Goal: Transaction & Acquisition: Purchase product/service

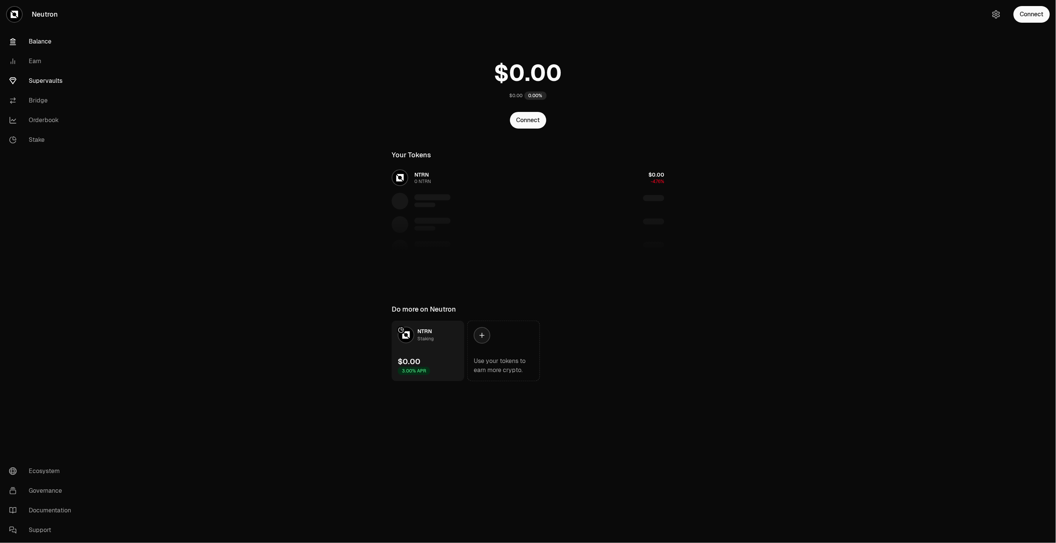
click at [50, 75] on link "Supervaults" at bounding box center [42, 81] width 79 height 20
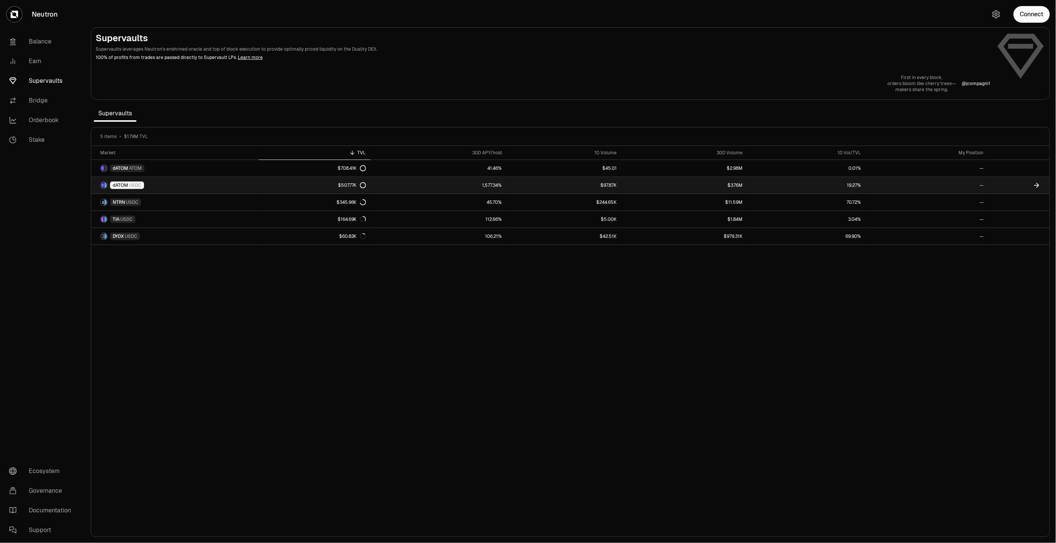
click at [200, 183] on link "dATOM USDC" at bounding box center [174, 185] width 167 height 17
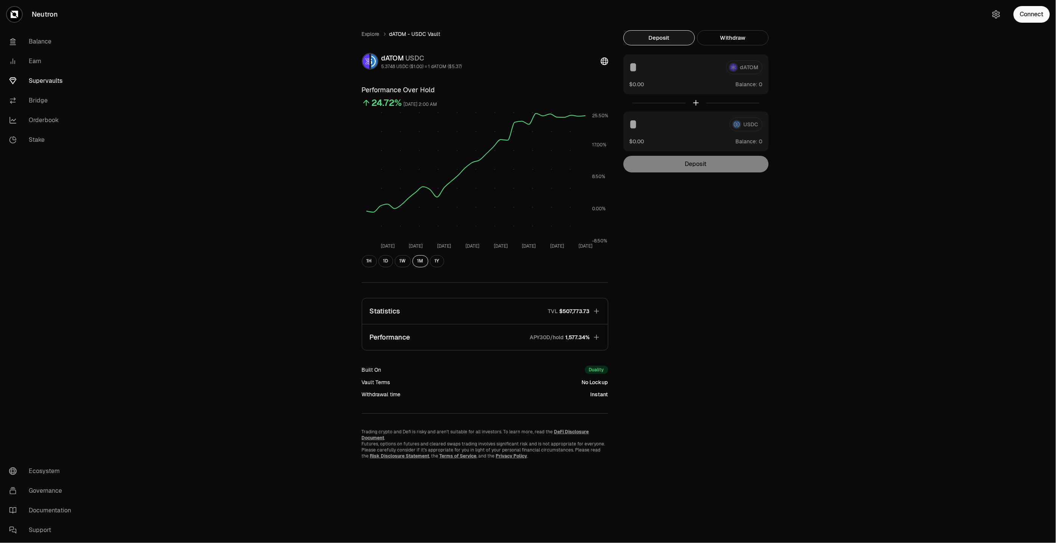
click at [471, 337] on button "Performance APY30D/hold 1,577.34%" at bounding box center [485, 337] width 246 height 26
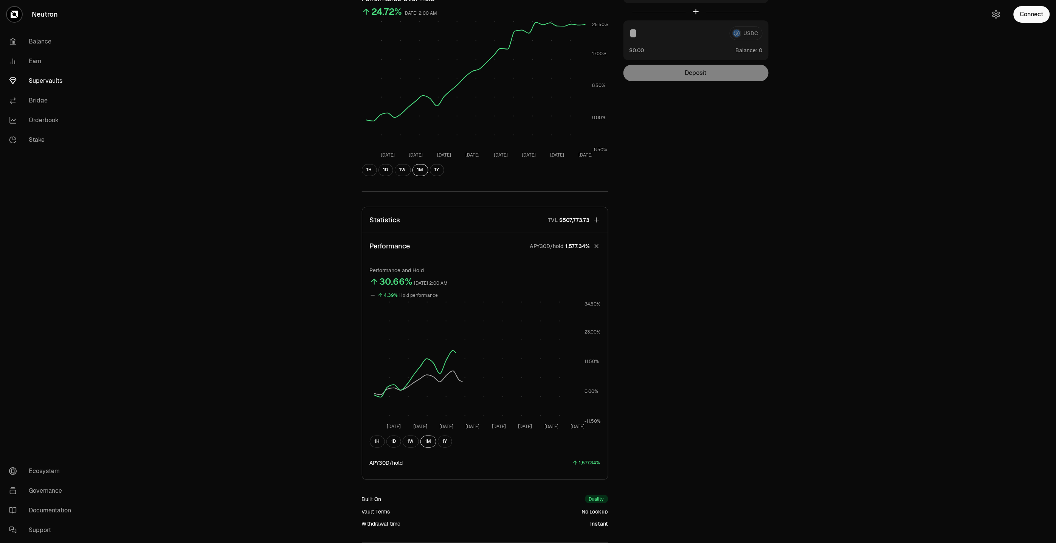
scroll to position [161, 0]
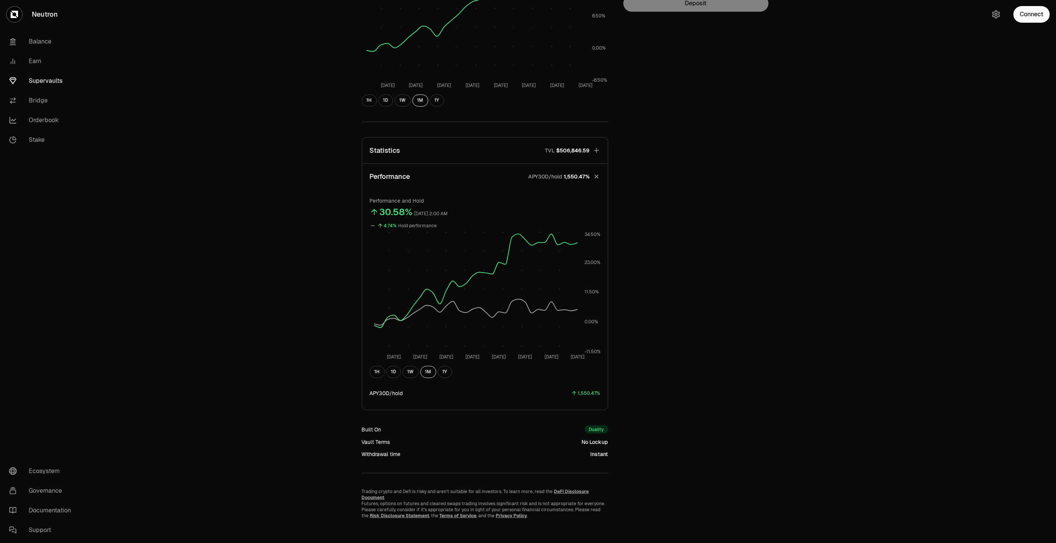
drag, startPoint x: 877, startPoint y: 237, endPoint x: 849, endPoint y: 243, distance: 28.2
click at [877, 237] on div "Explore dATOM - USDC Vault dATOM USDC 5.3748 USDC ($1.00) = 1 dATOM ($5.37) Per…" at bounding box center [570, 194] width 971 height 710
click at [910, 210] on div "Explore dATOM - USDC Vault dATOM USDC 5.3748 USDC ($1.00) = 1 dATOM ($5.37) Per…" at bounding box center [570, 194] width 971 height 710
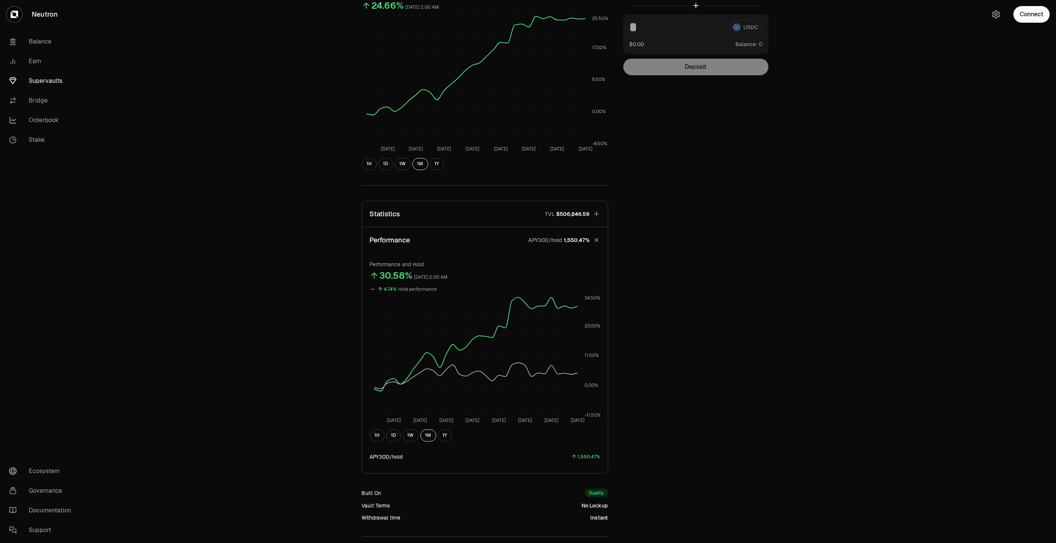
scroll to position [0, 0]
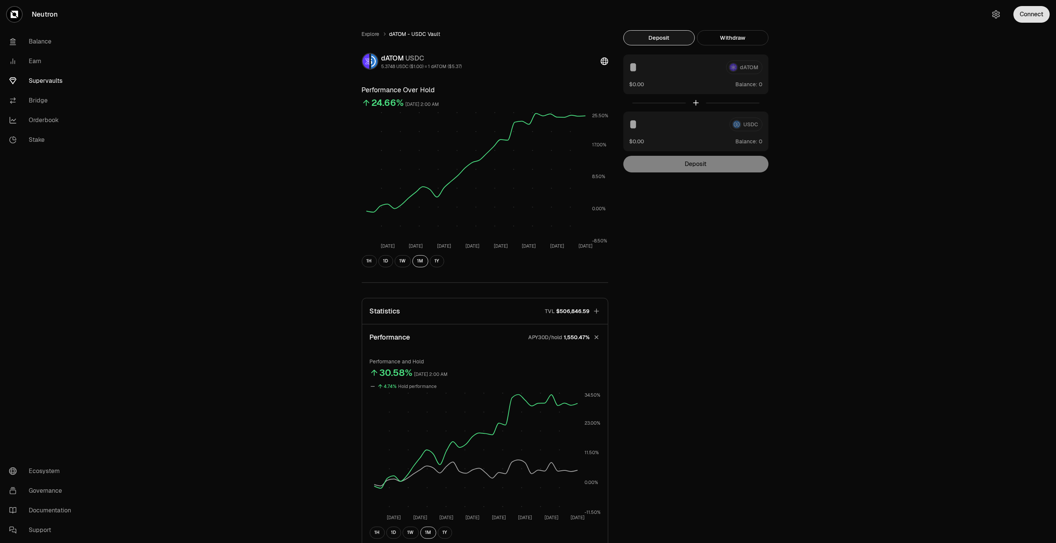
click at [1036, 20] on button "Connect" at bounding box center [1032, 14] width 36 height 17
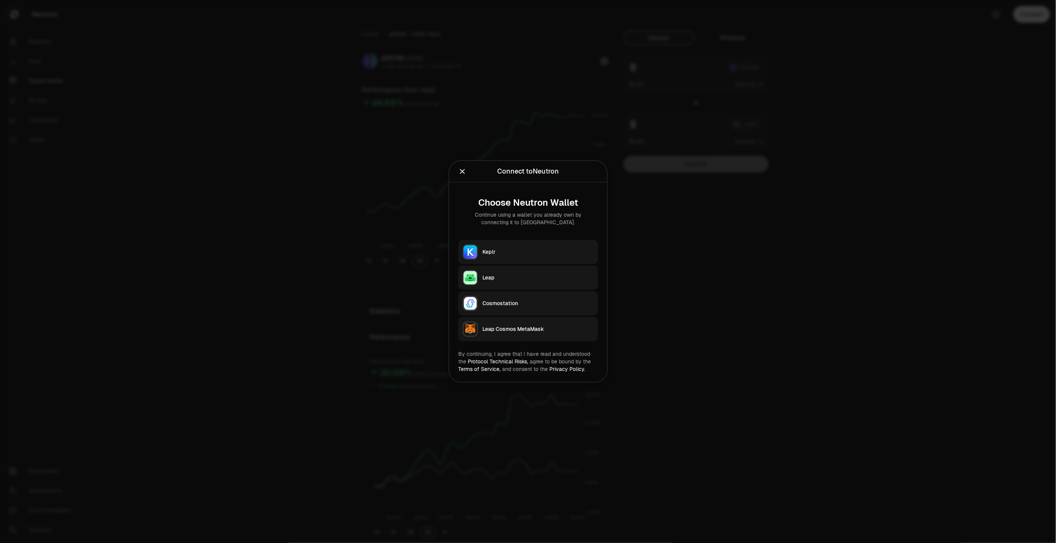
click at [533, 257] on button "Keplr" at bounding box center [528, 252] width 140 height 24
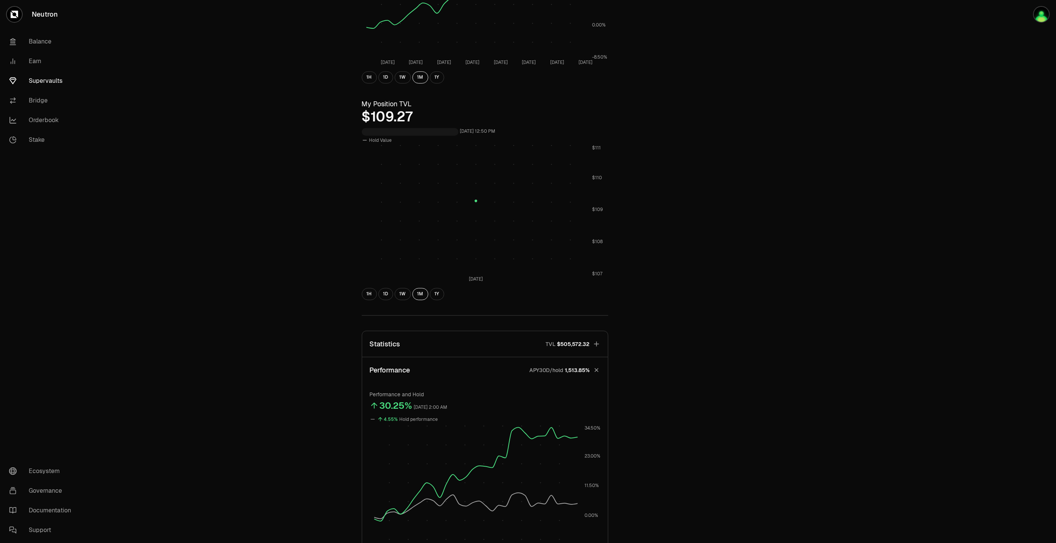
scroll to position [189, 0]
click at [401, 288] on button "1W" at bounding box center [403, 289] width 16 height 12
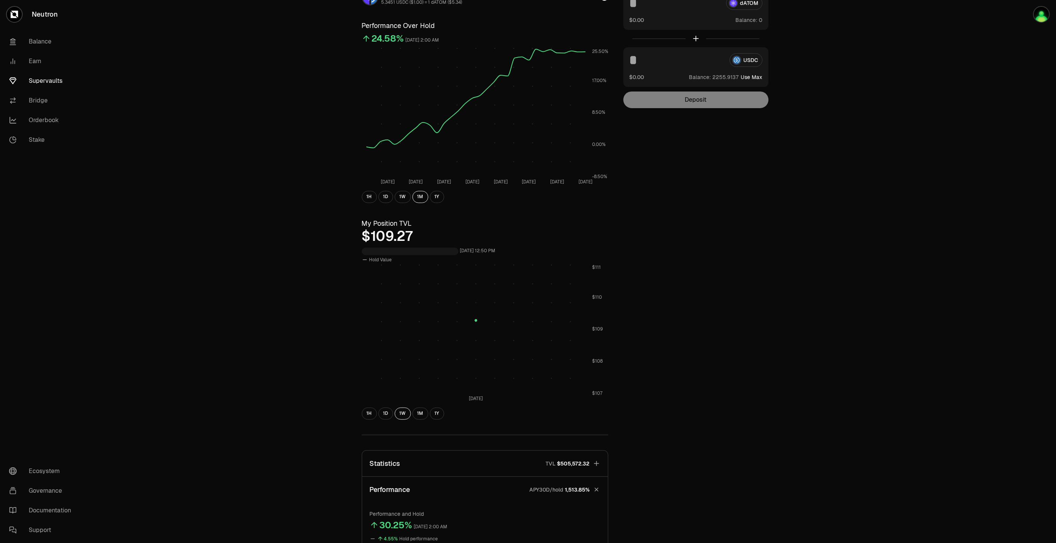
scroll to position [0, 0]
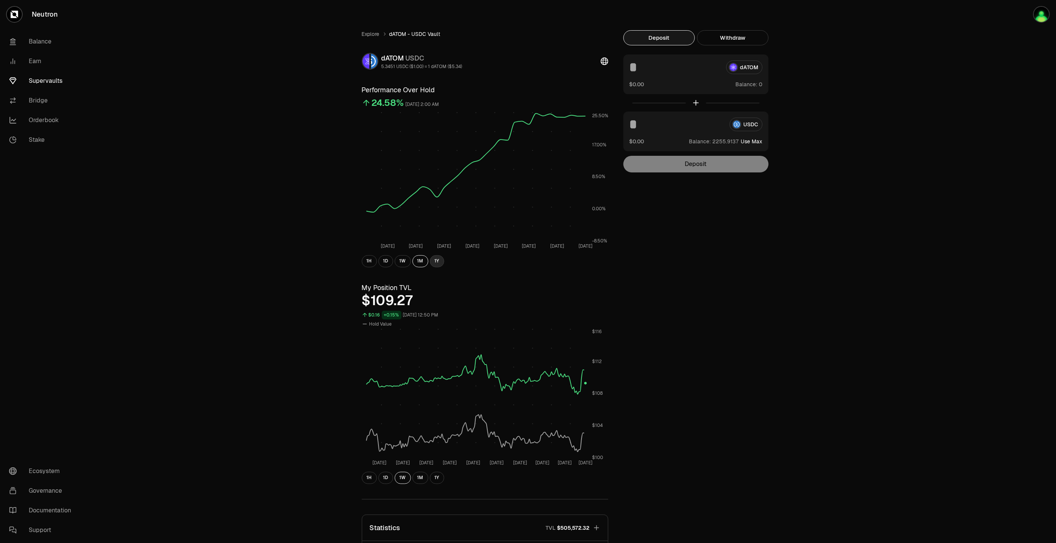
click at [435, 258] on button "1Y" at bounding box center [437, 261] width 14 height 12
click at [415, 262] on button "1M" at bounding box center [420, 261] width 16 height 12
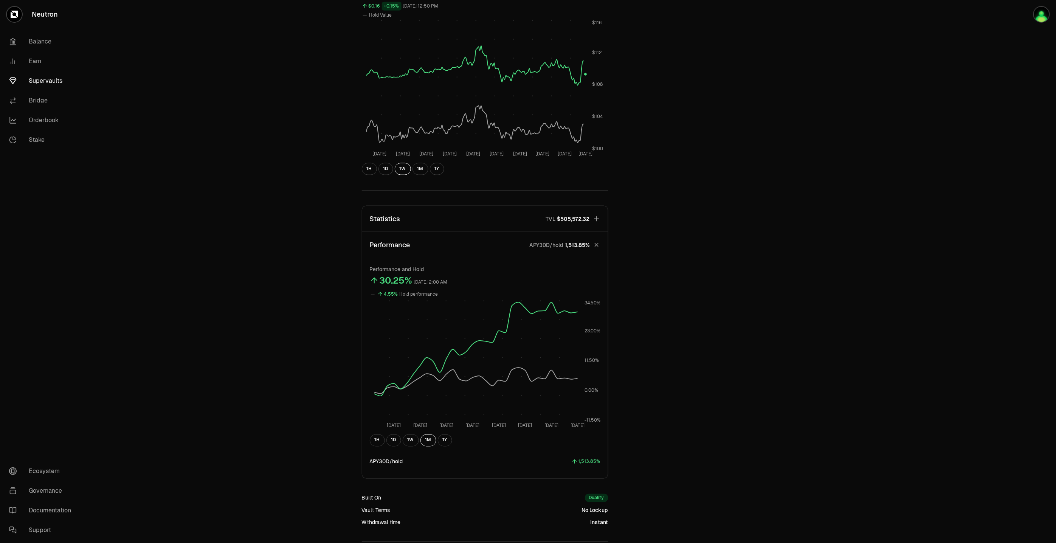
scroll to position [377, 0]
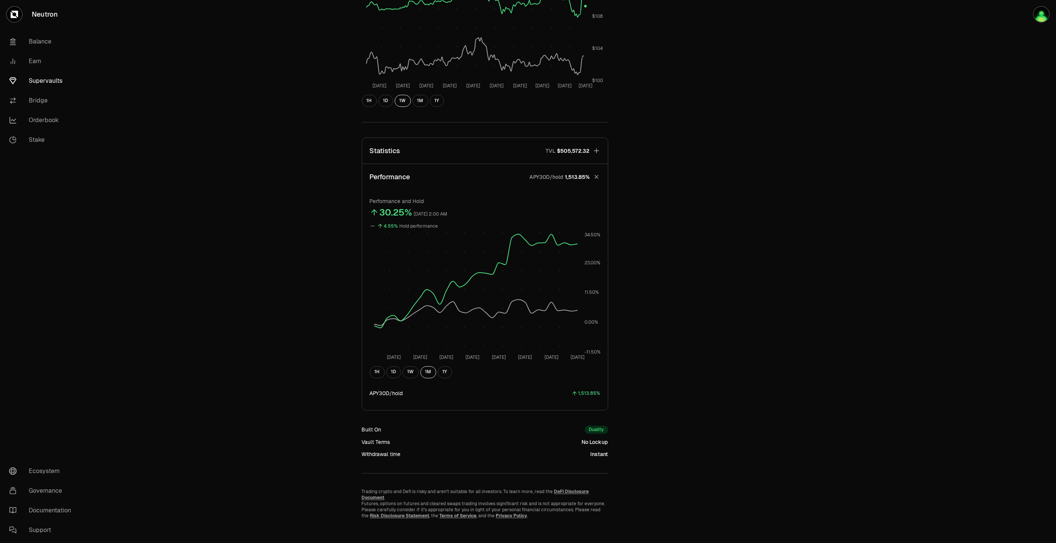
click at [481, 144] on button "Statistics TVL $505,572.32" at bounding box center [485, 151] width 246 height 26
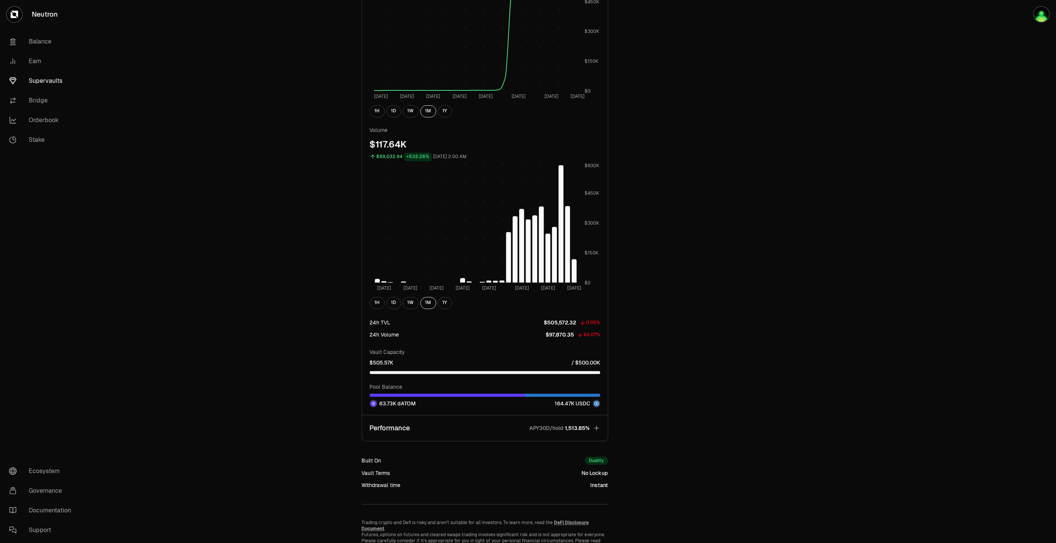
scroll to position [424, 0]
